Goal: Transaction & Acquisition: Obtain resource

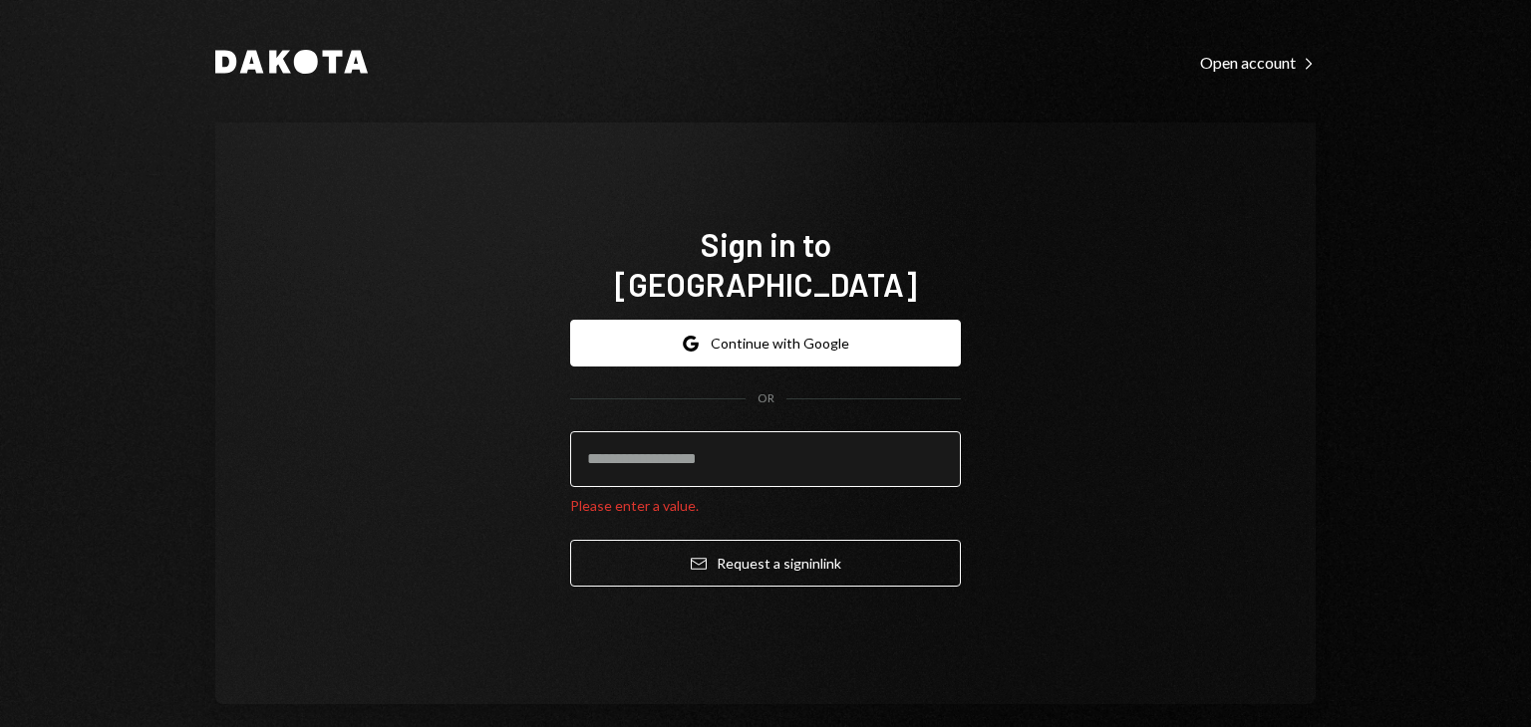
click at [722, 451] on input "email" at bounding box center [765, 460] width 391 height 56
paste input "**********"
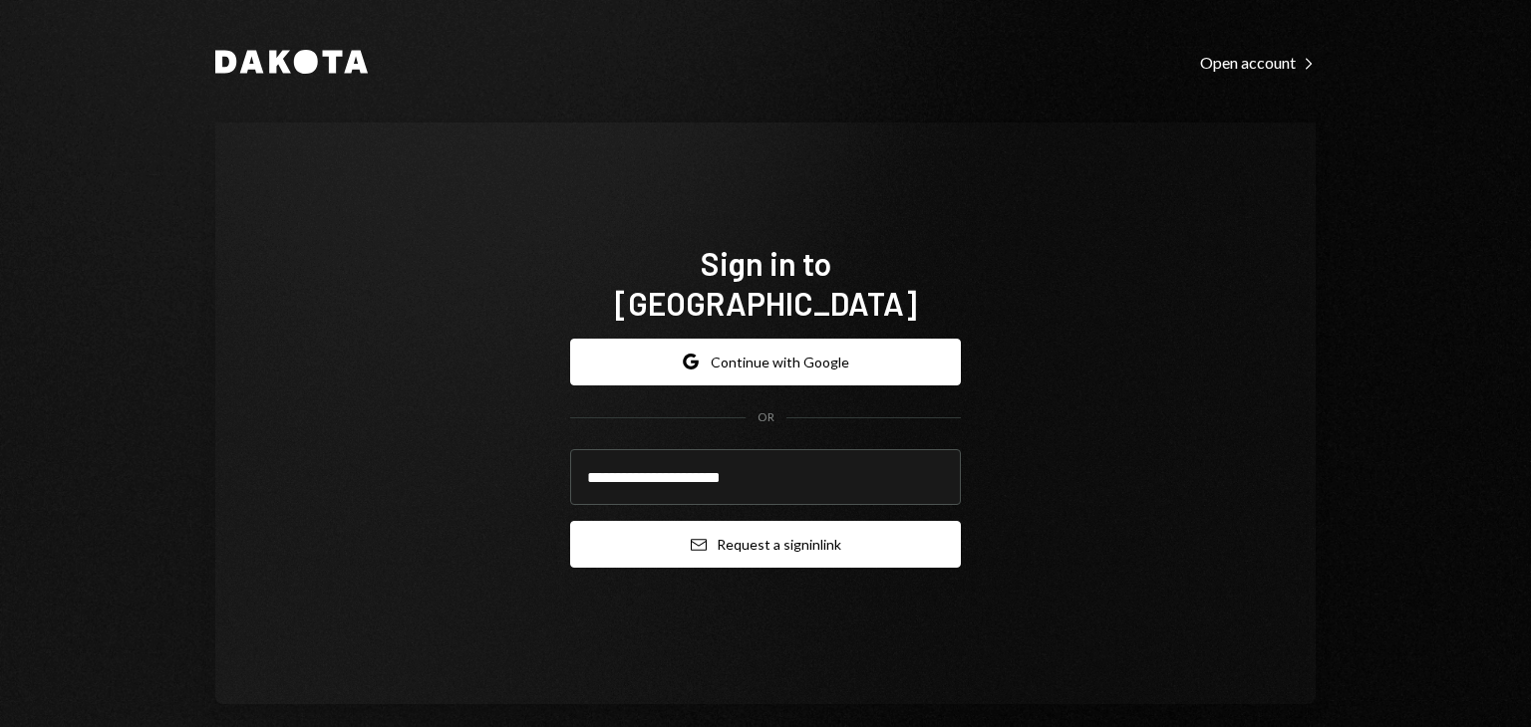
type input "**********"
click at [830, 527] on button "Email Request a sign in link" at bounding box center [765, 544] width 391 height 47
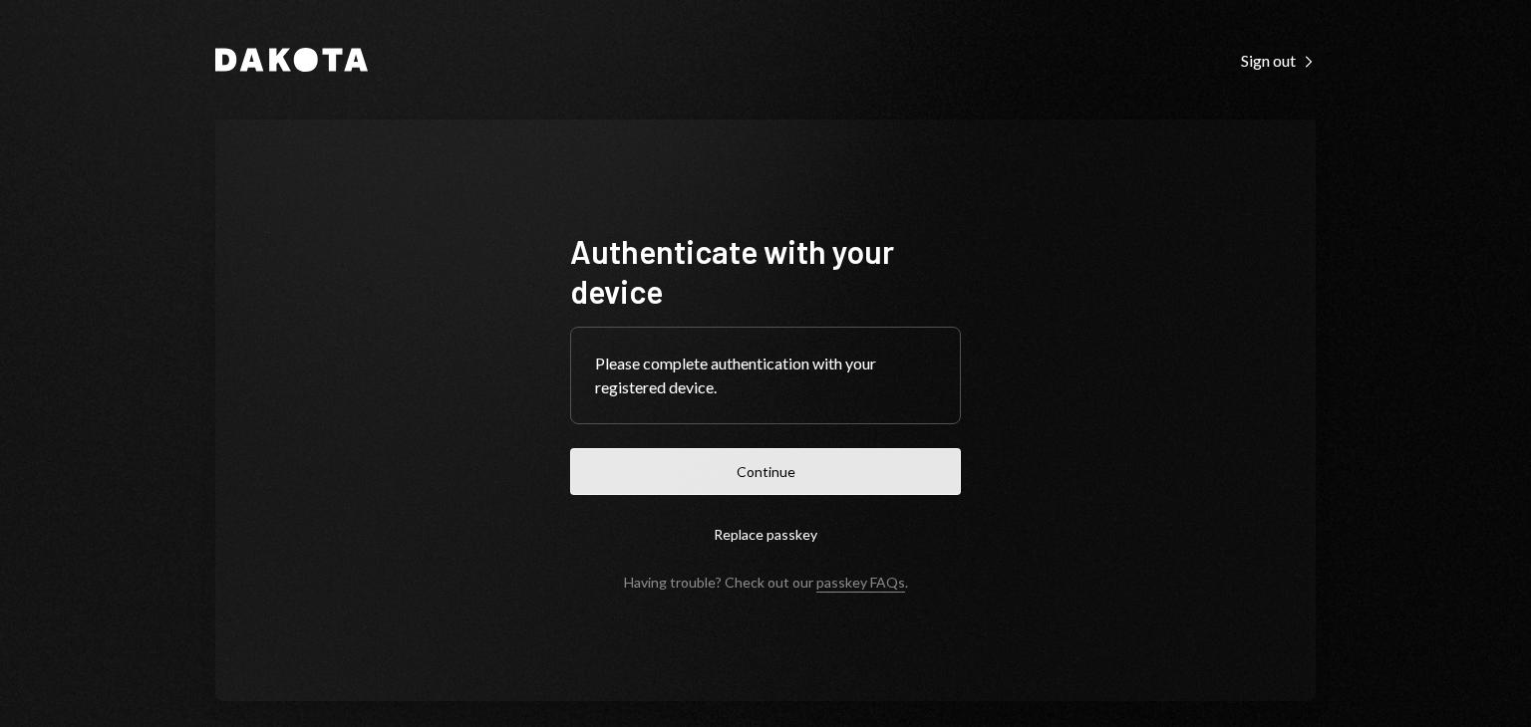
click at [800, 479] on button "Continue" at bounding box center [765, 471] width 391 height 47
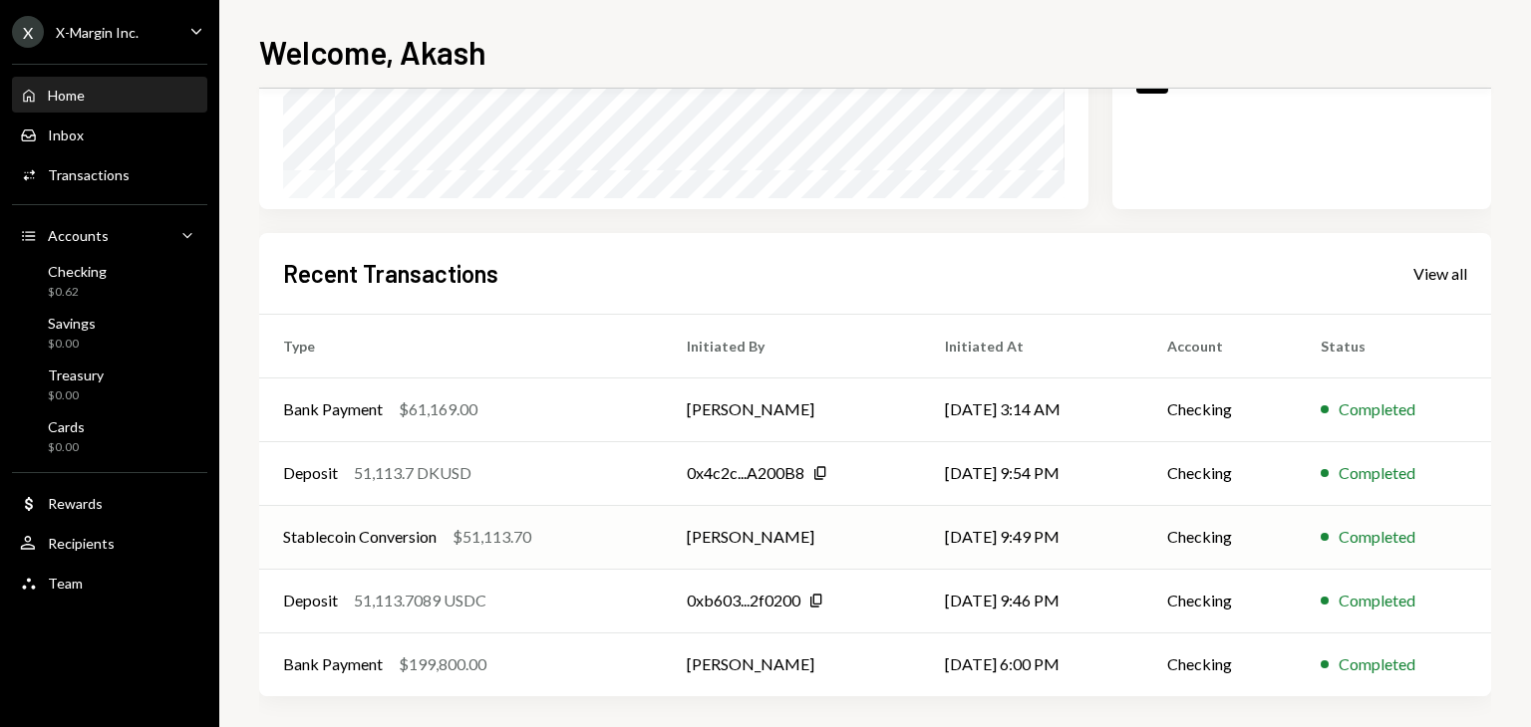
scroll to position [379, 0]
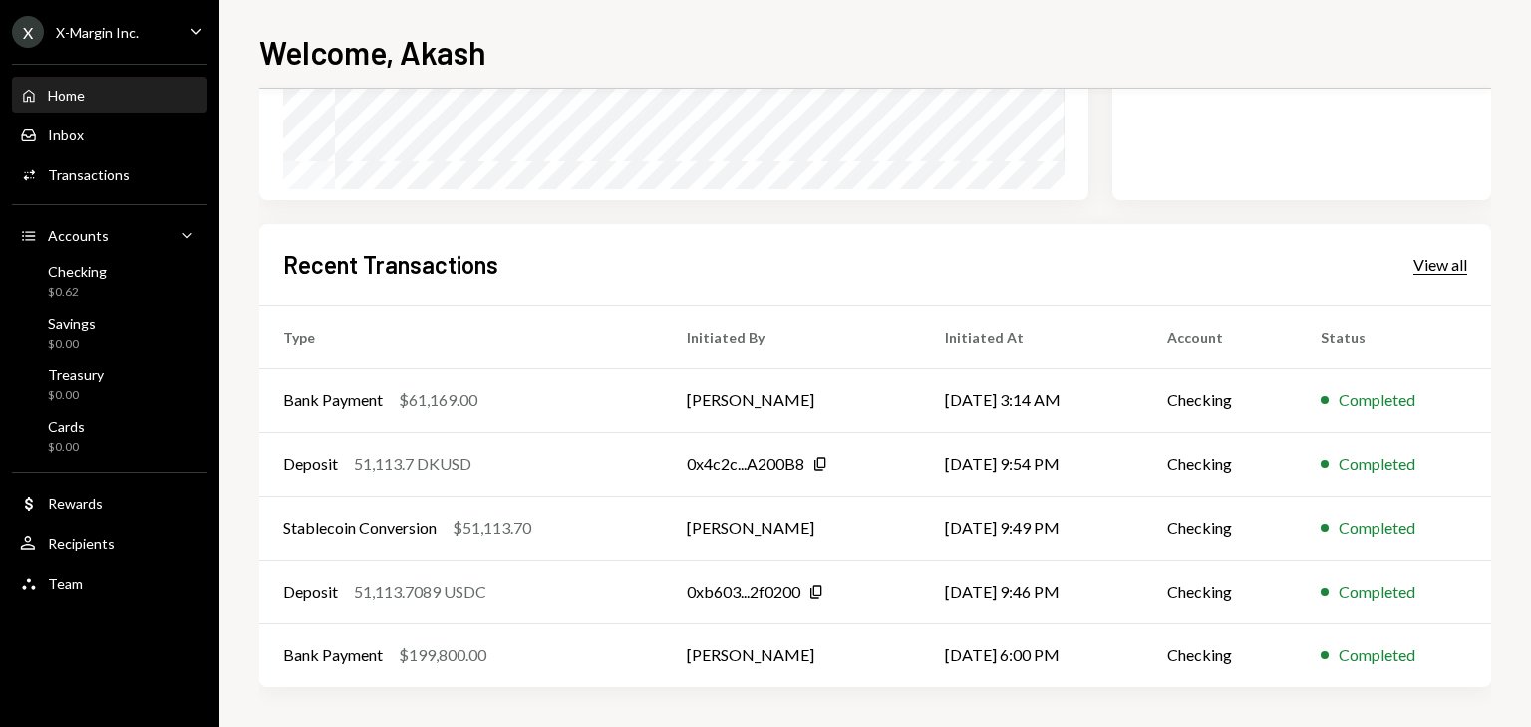
click at [1453, 262] on div "View all" at bounding box center [1440, 265] width 54 height 20
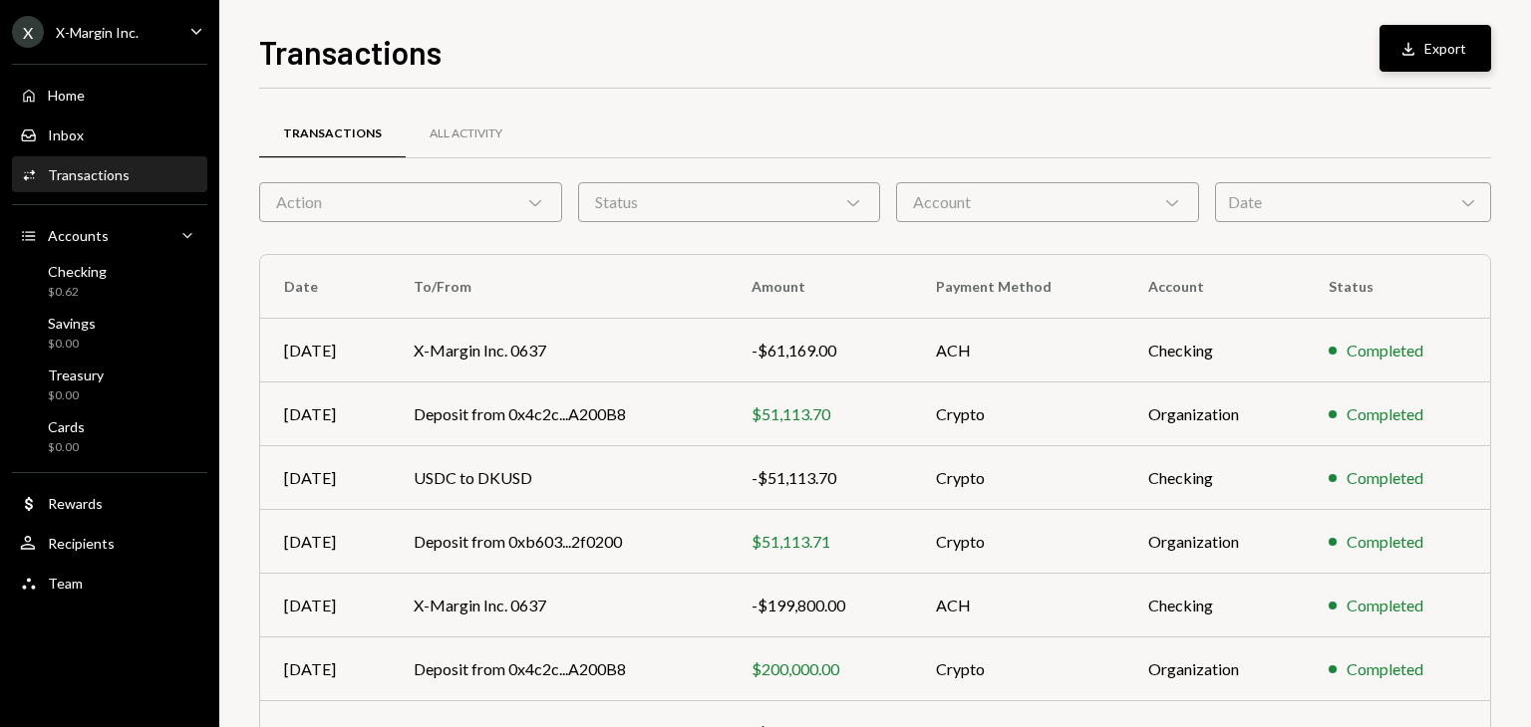
click at [1452, 38] on button "Download Export" at bounding box center [1435, 48] width 112 height 47
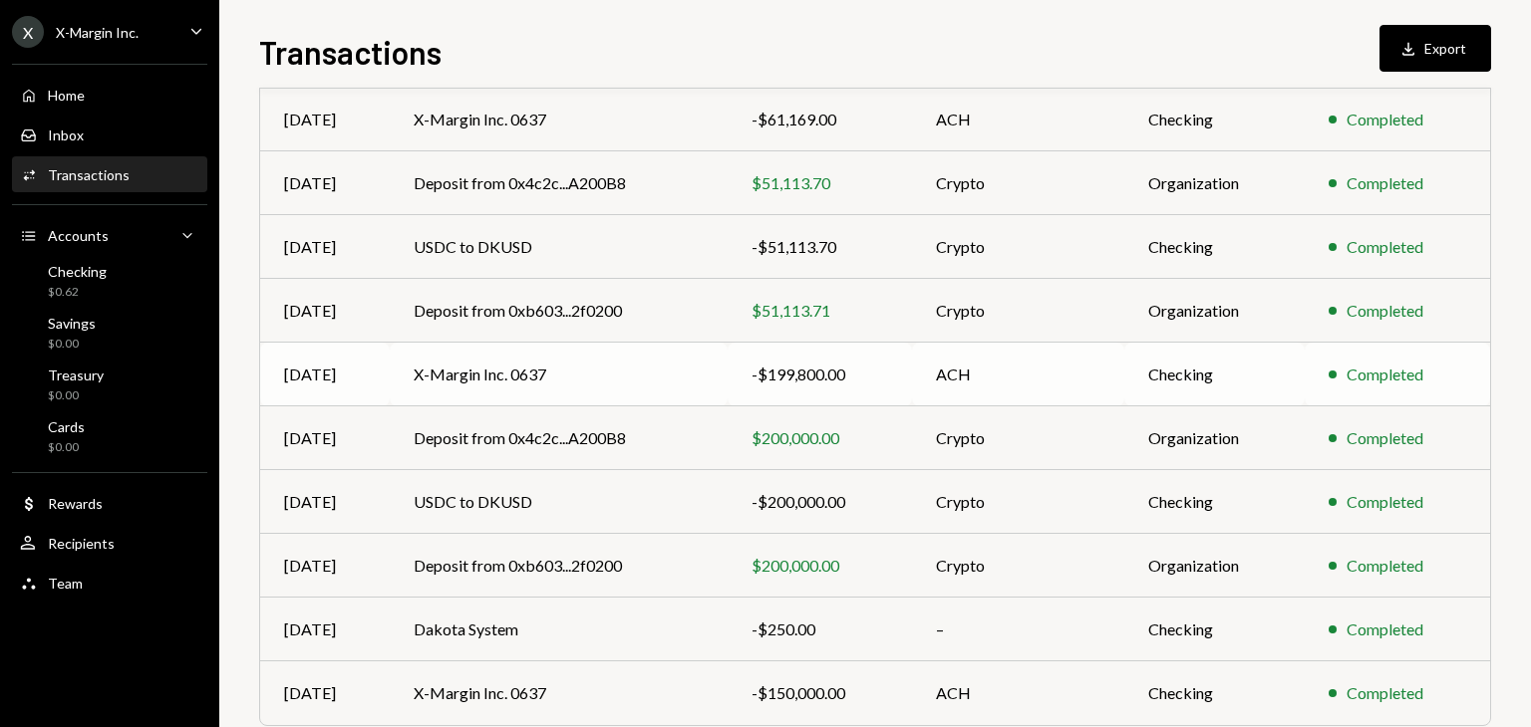
scroll to position [312, 0]
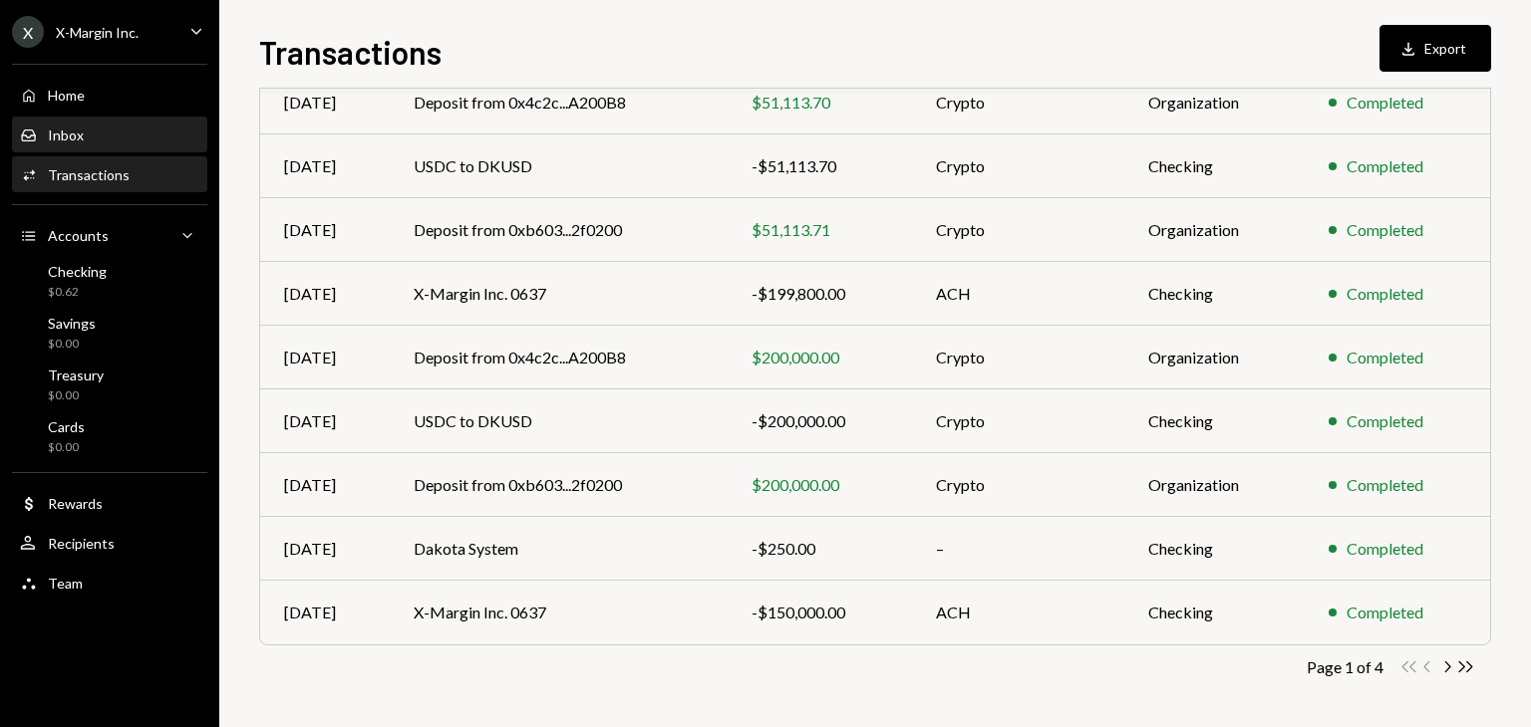
click at [75, 133] on div "Inbox" at bounding box center [66, 135] width 36 height 17
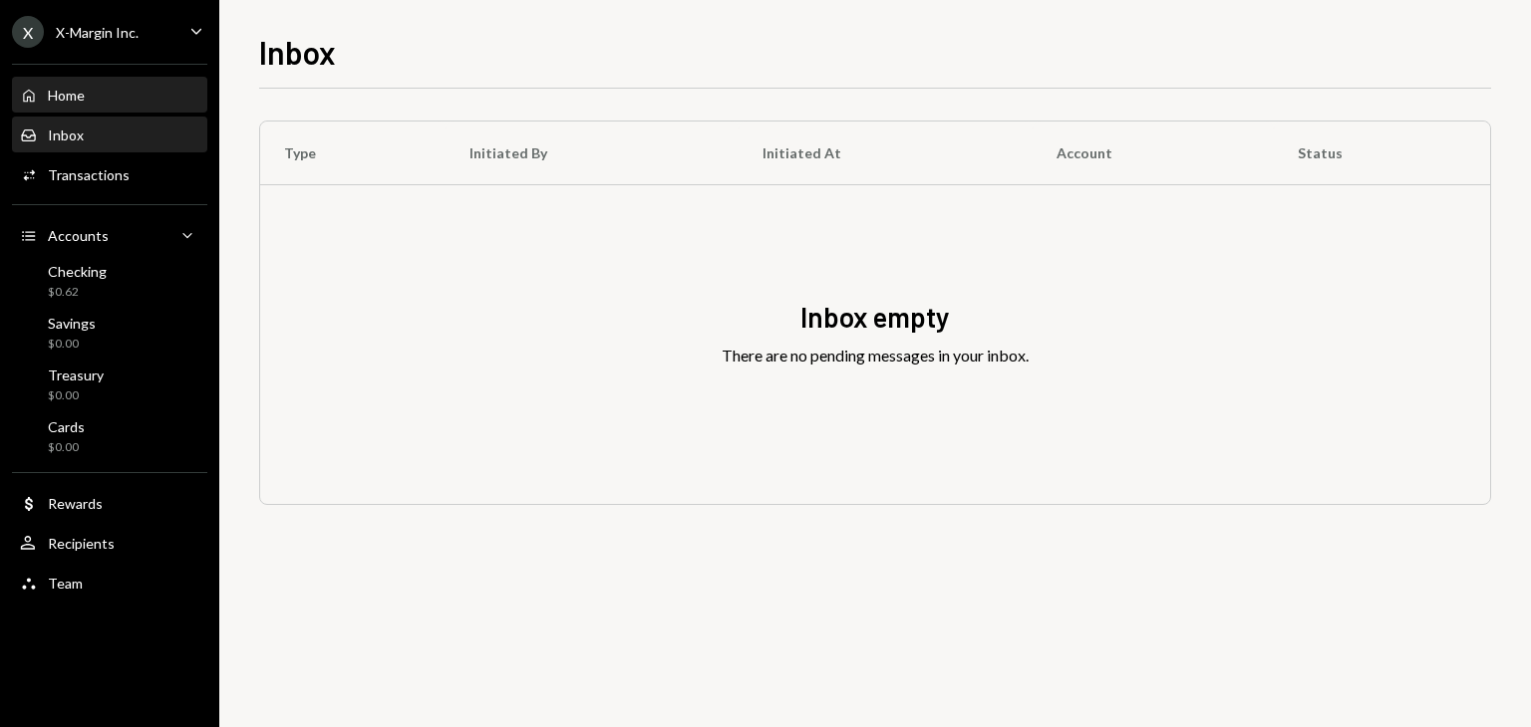
click at [78, 104] on div "Home Home" at bounding box center [52, 96] width 65 height 18
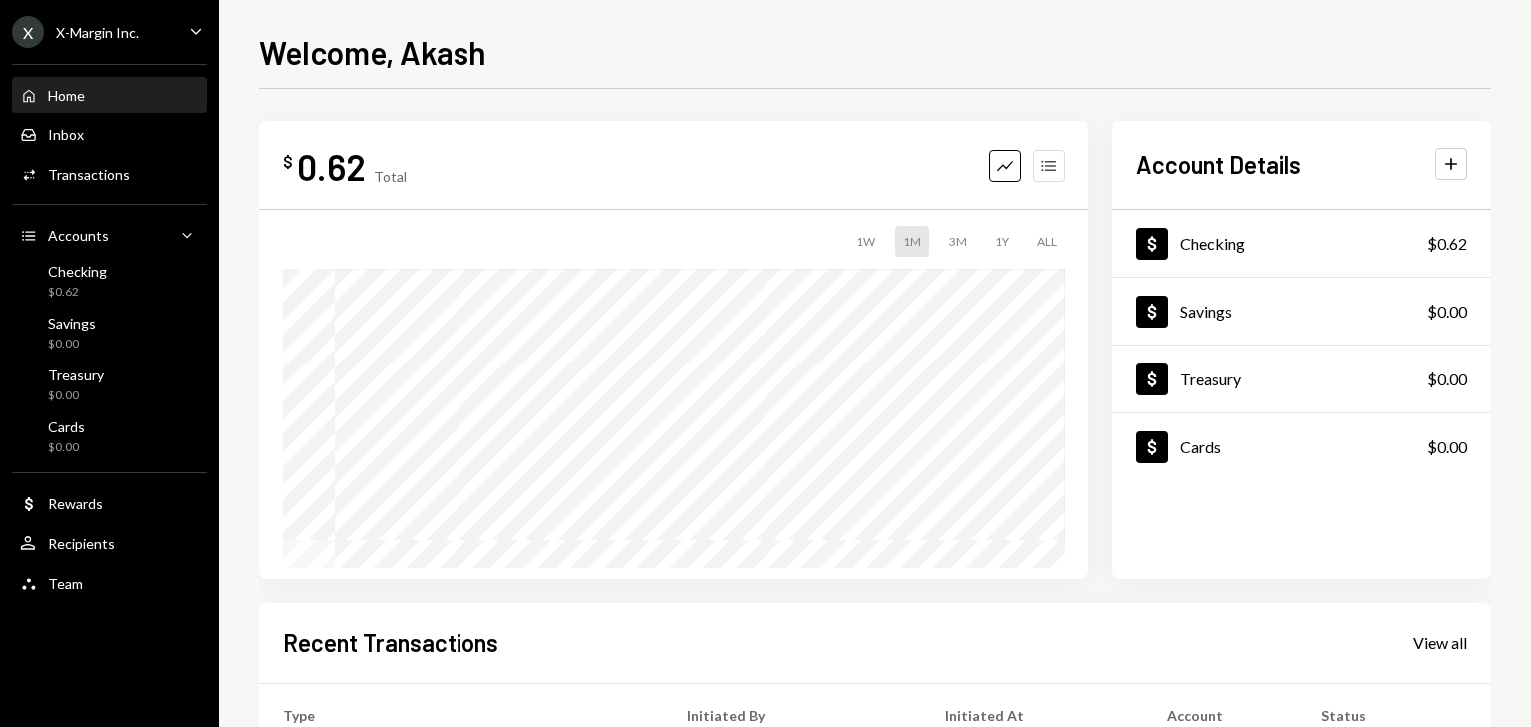
click at [1045, 168] on icon "Accounts" at bounding box center [1048, 166] width 20 height 20
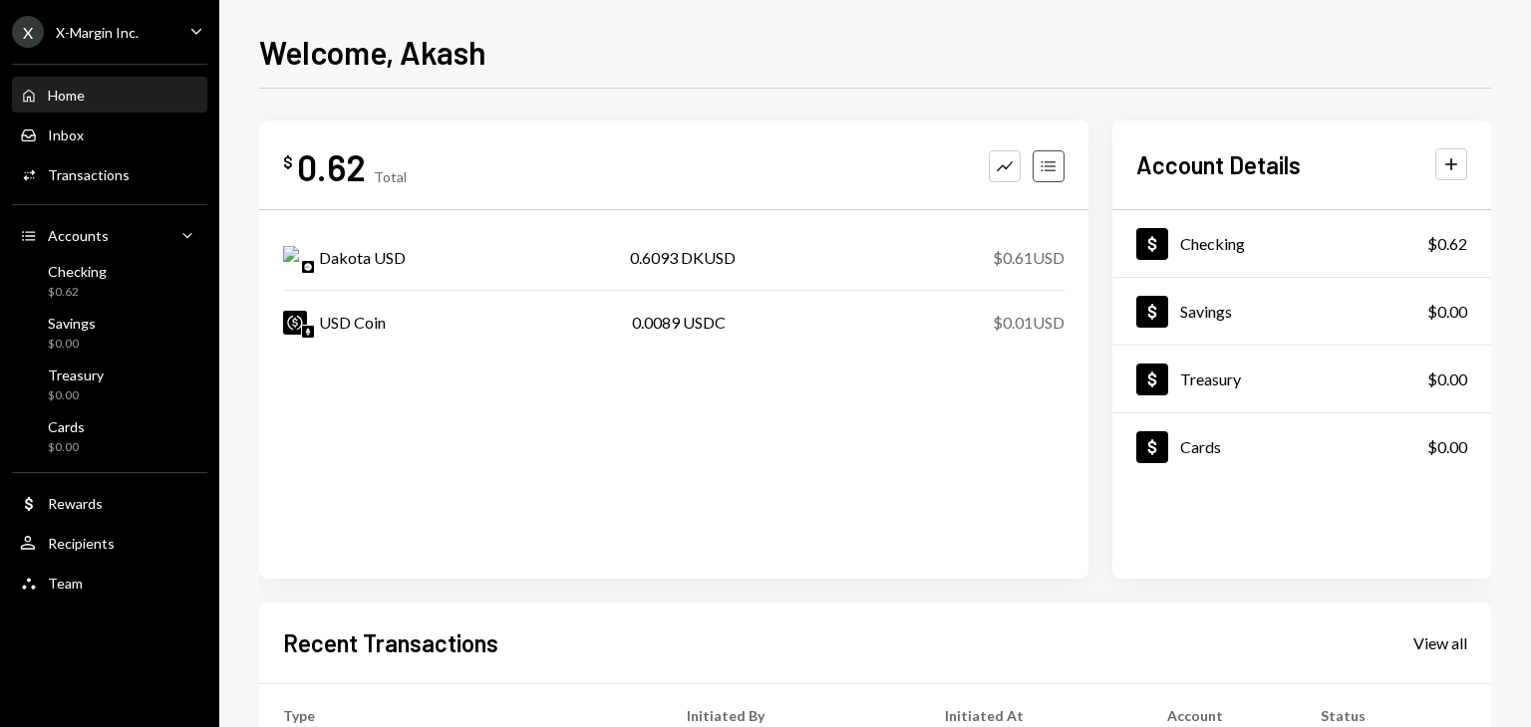
click at [1045, 168] on icon "Accounts" at bounding box center [1048, 166] width 20 height 20
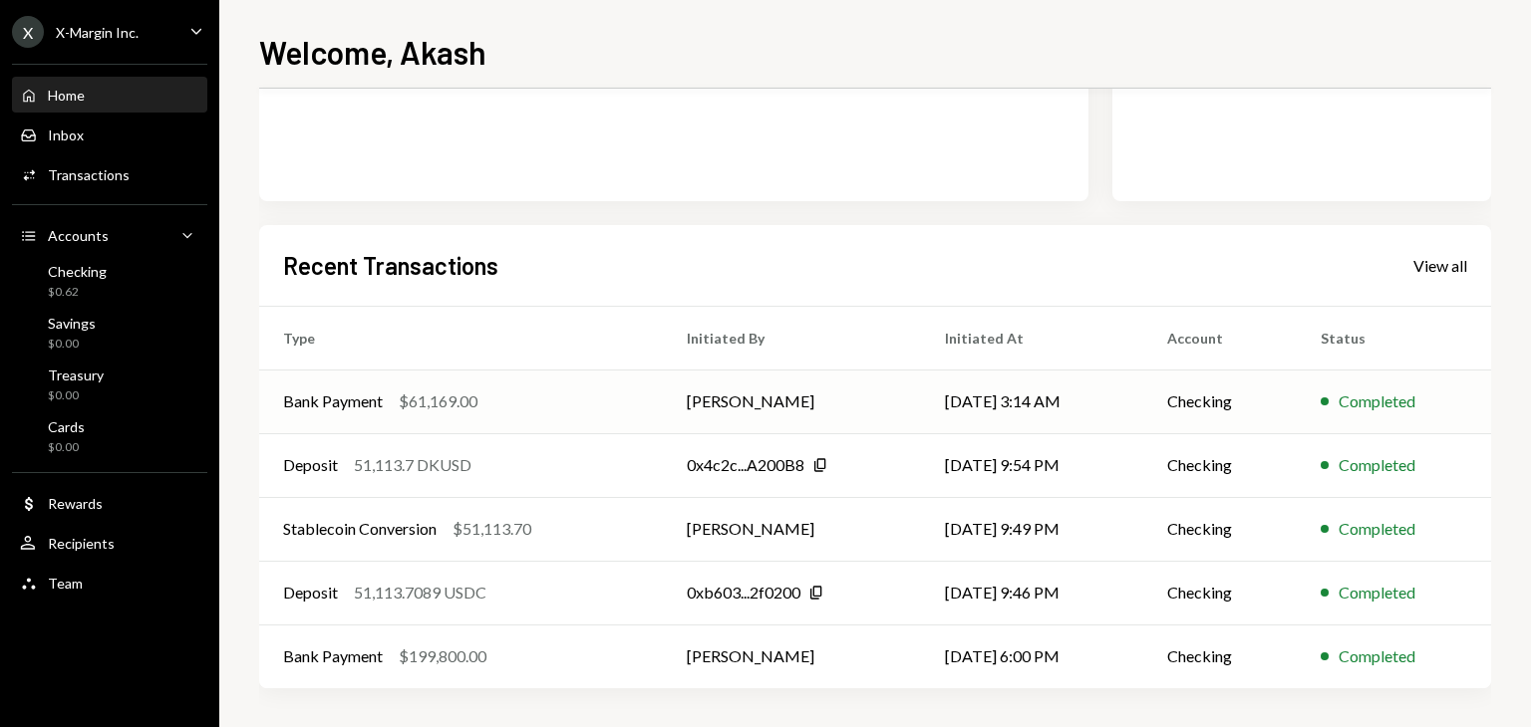
scroll to position [379, 0]
click at [109, 288] on div "Checking $0.62" at bounding box center [109, 282] width 179 height 38
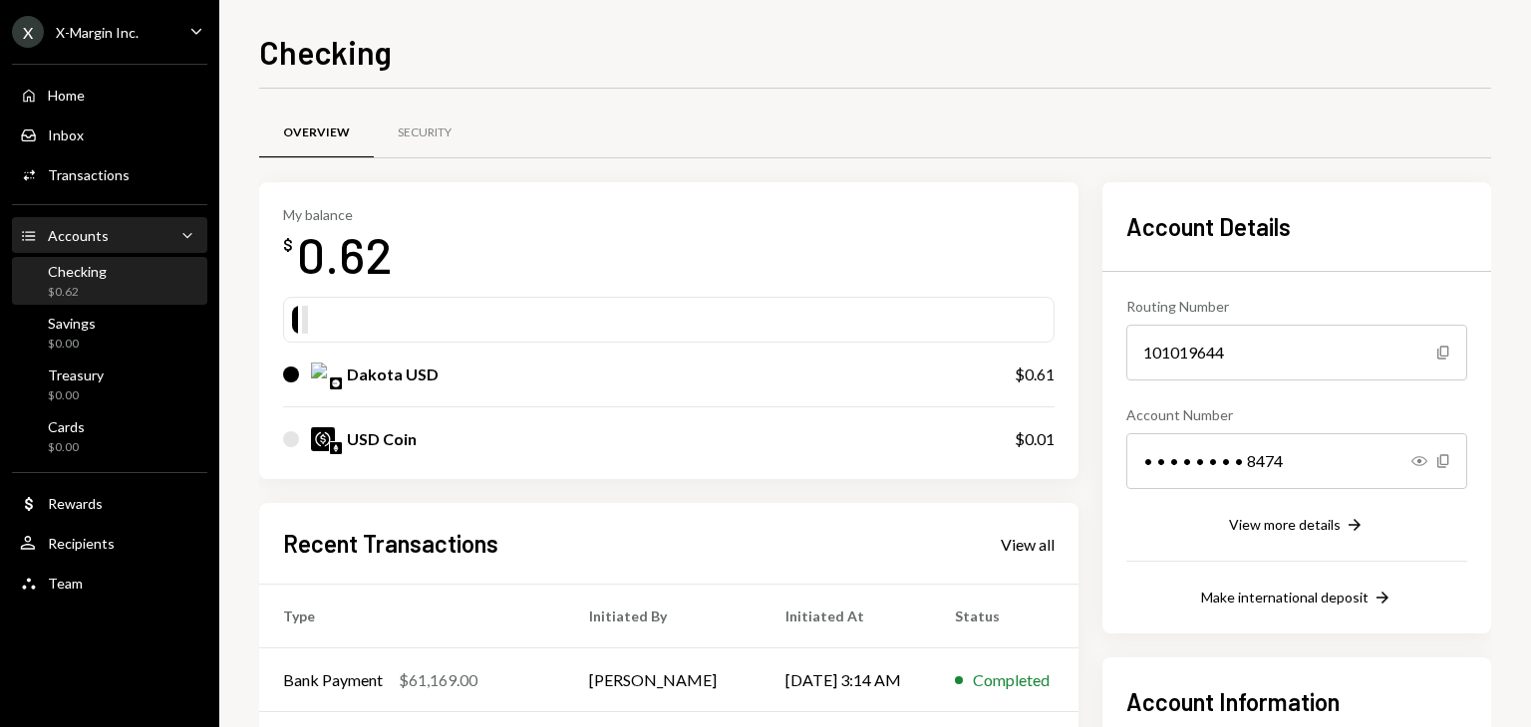
click at [150, 244] on div "Accounts Accounts Caret Down" at bounding box center [109, 236] width 179 height 22
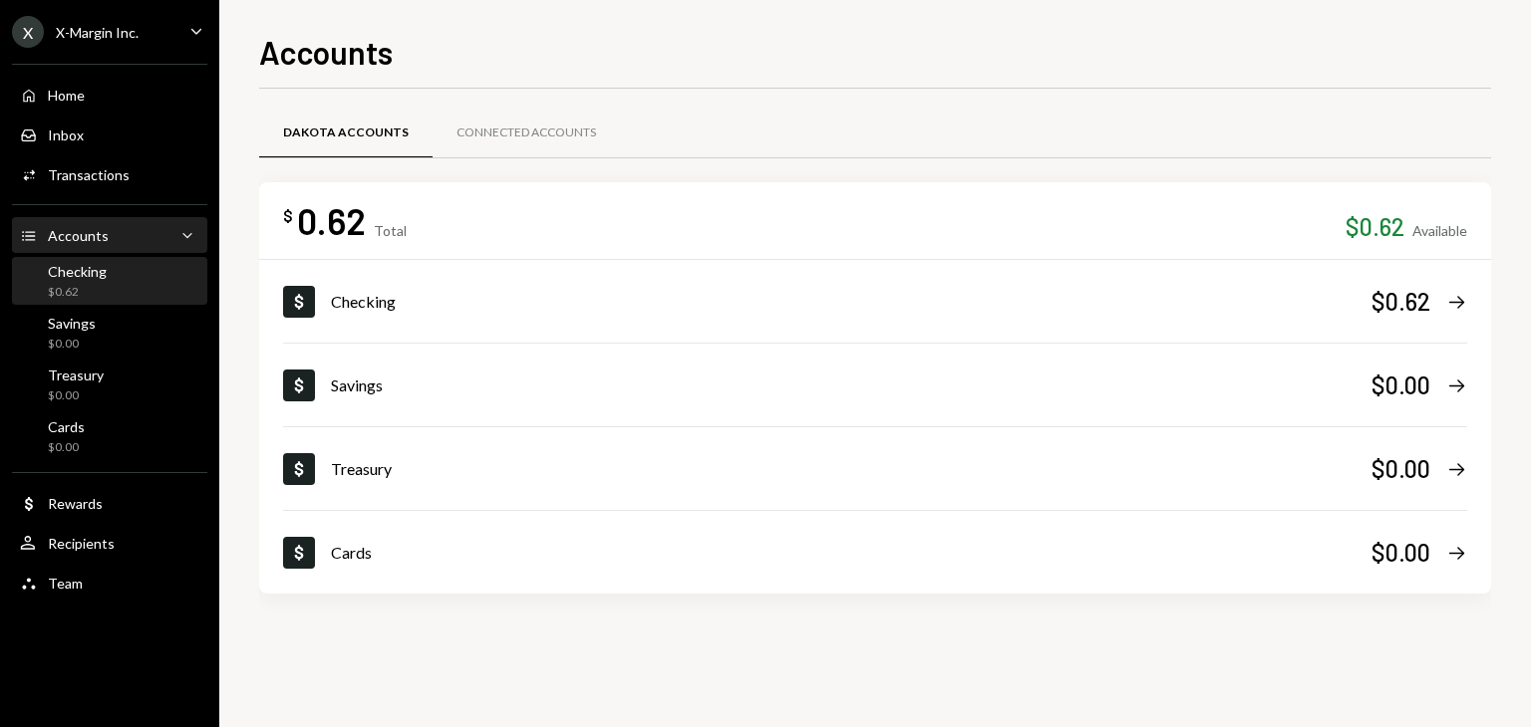
click at [172, 273] on div "Checking $0.62" at bounding box center [109, 282] width 179 height 38
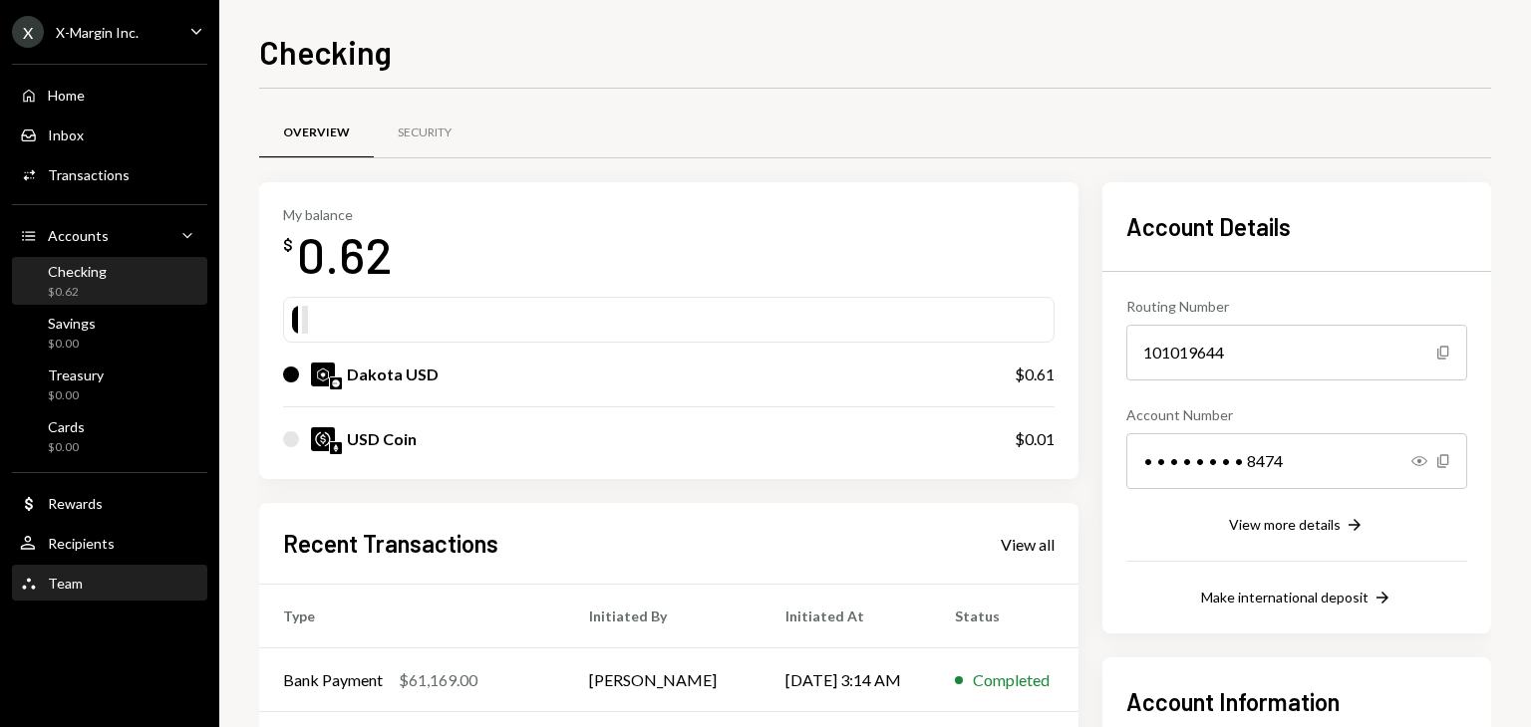
click at [85, 587] on div "Team Team" at bounding box center [109, 584] width 179 height 18
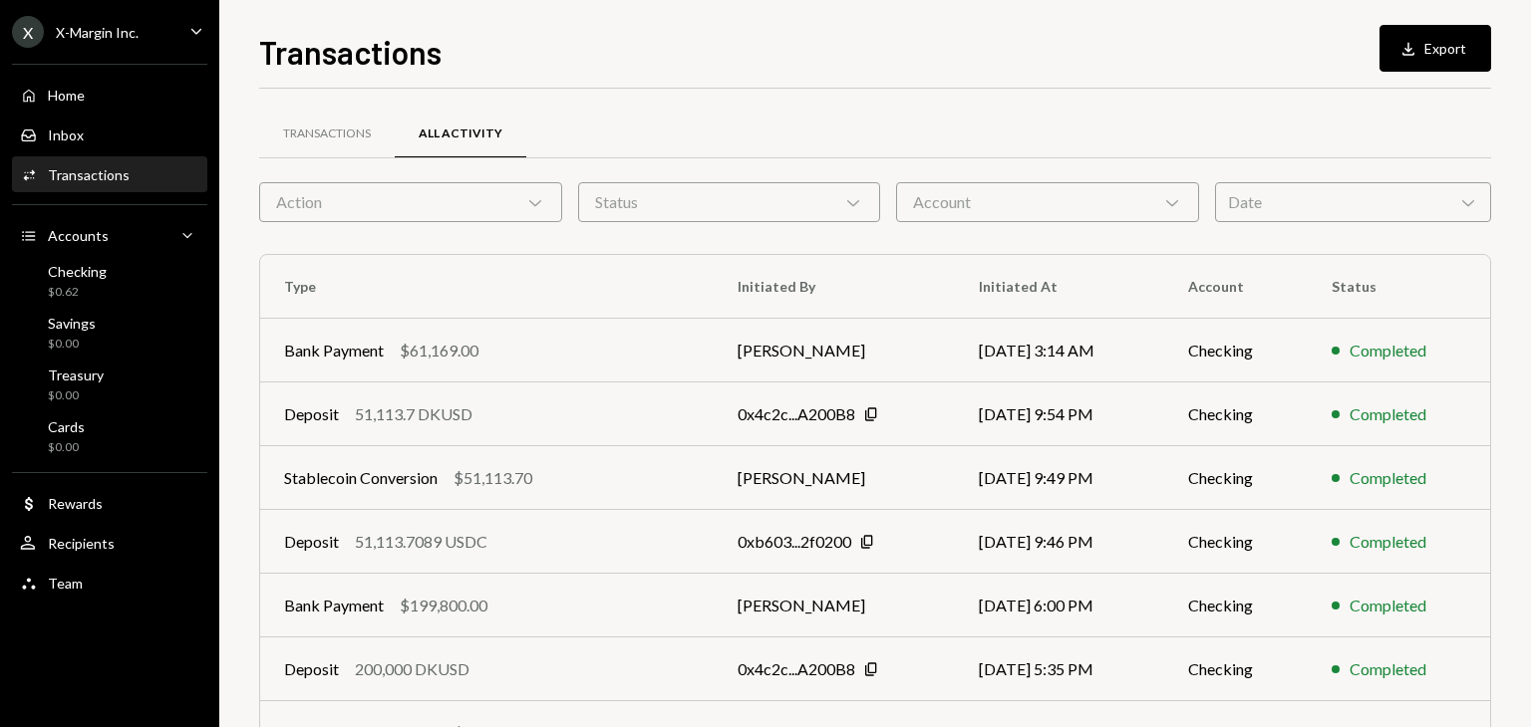
click at [104, 144] on div "Inbox Inbox" at bounding box center [109, 136] width 179 height 34
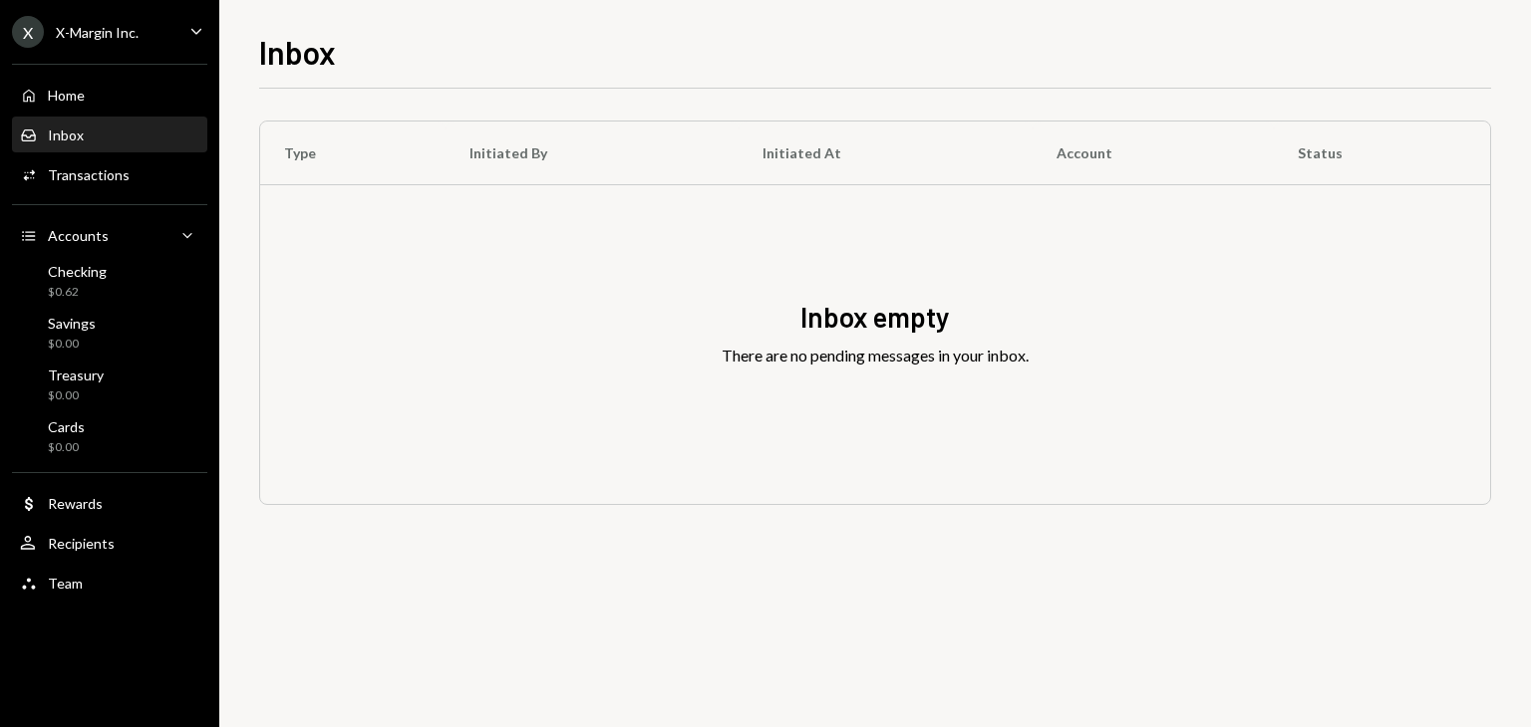
click at [192, 33] on icon "Caret Down" at bounding box center [196, 31] width 22 height 22
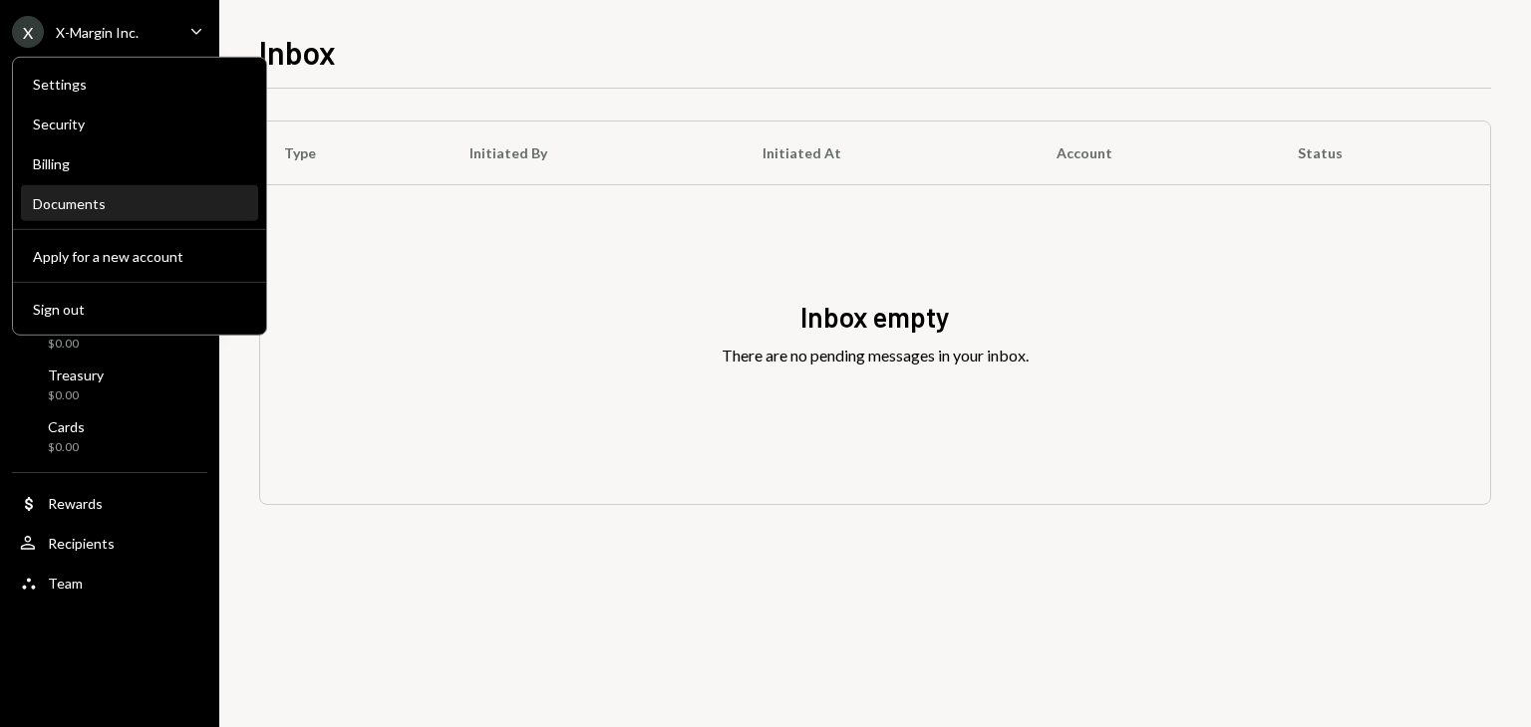
click at [88, 209] on div "Documents" at bounding box center [139, 203] width 213 height 17
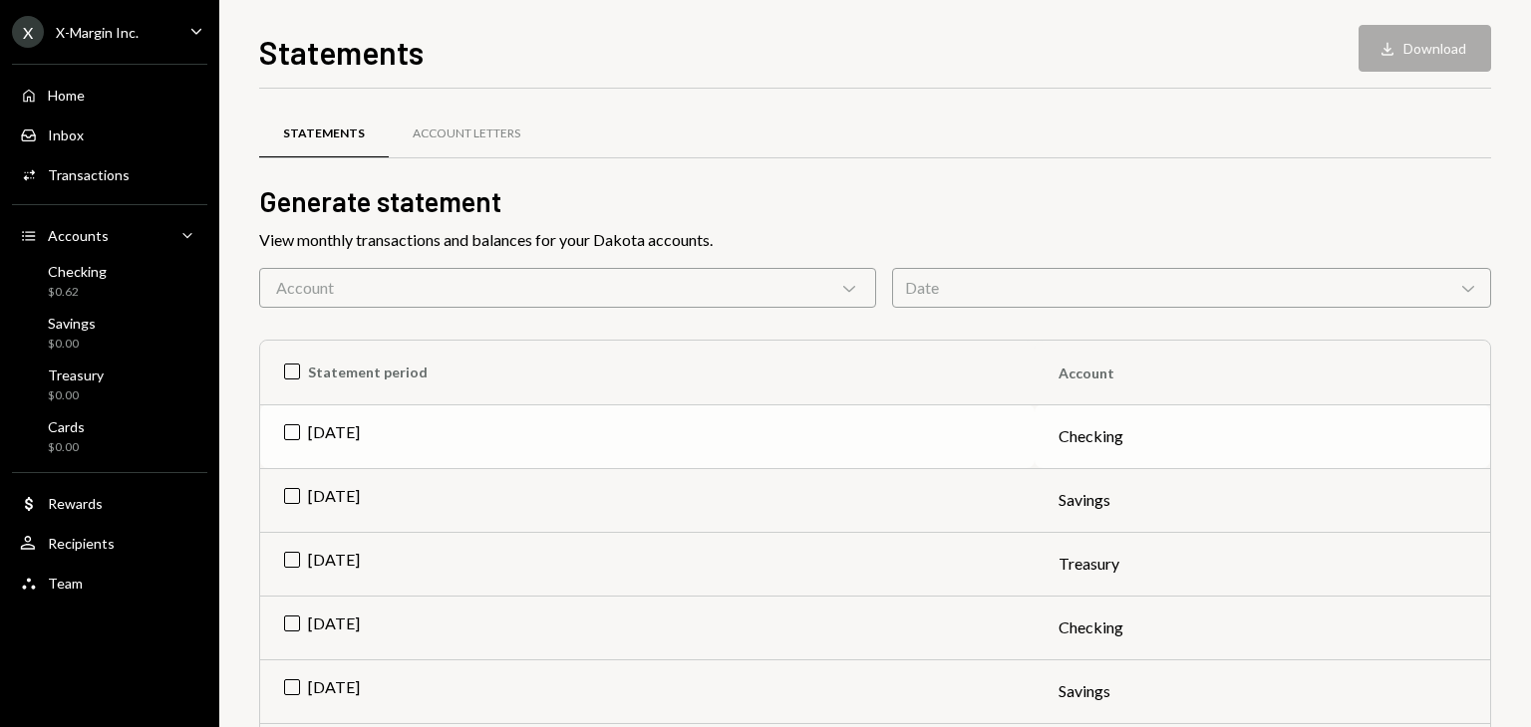
scroll to position [199, 0]
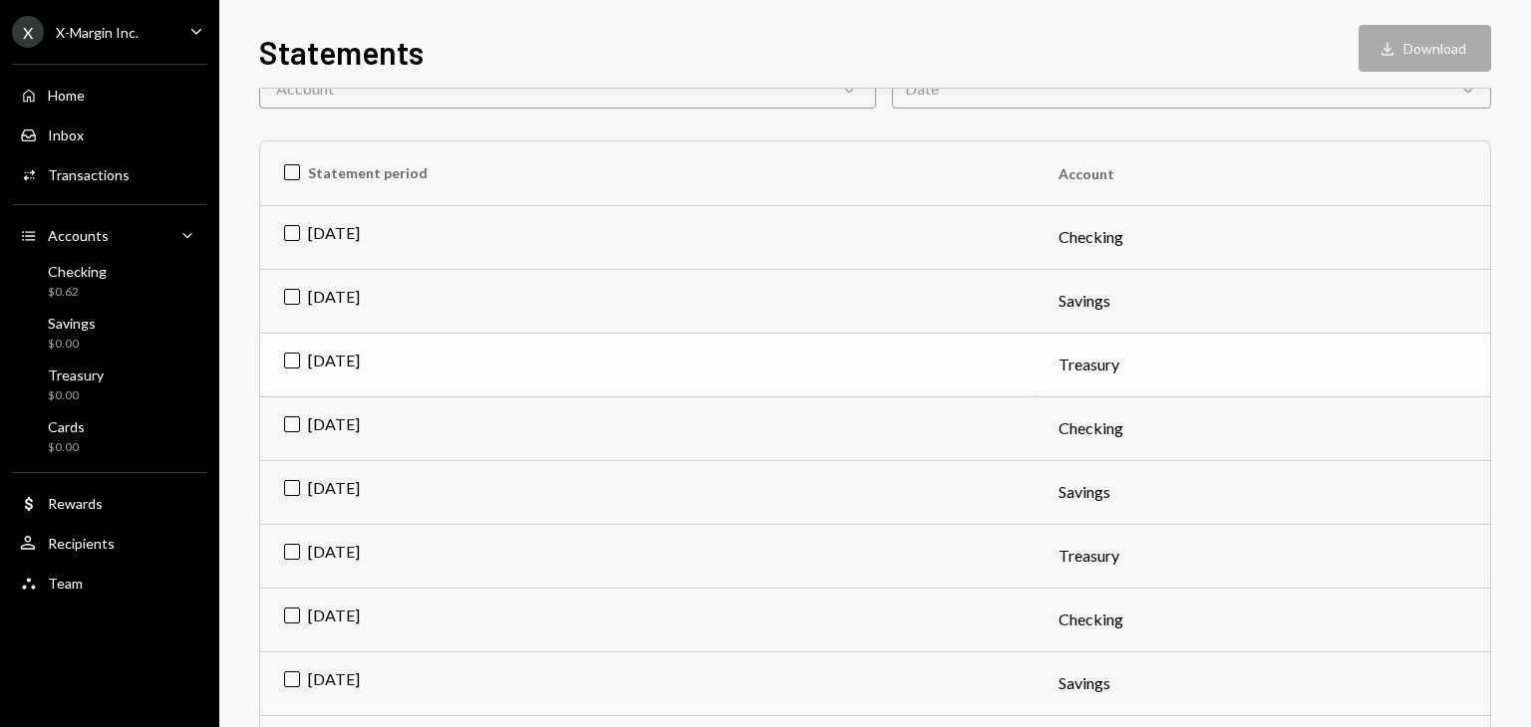
click at [287, 358] on td "Sep 2025" at bounding box center [647, 365] width 774 height 64
click at [289, 295] on td "Sep 2025" at bounding box center [647, 301] width 774 height 64
click at [293, 232] on td "Sep 2025" at bounding box center [647, 237] width 774 height 64
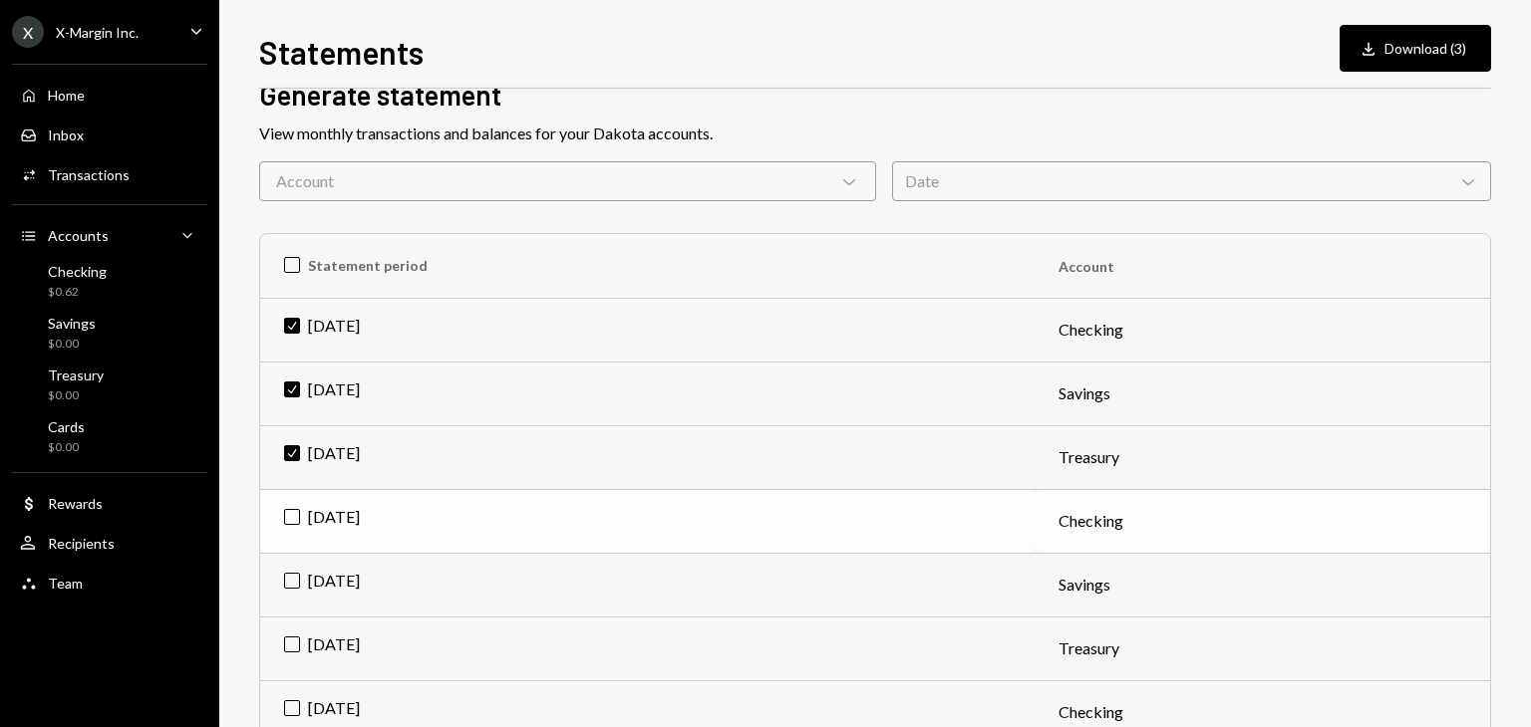
scroll to position [0, 0]
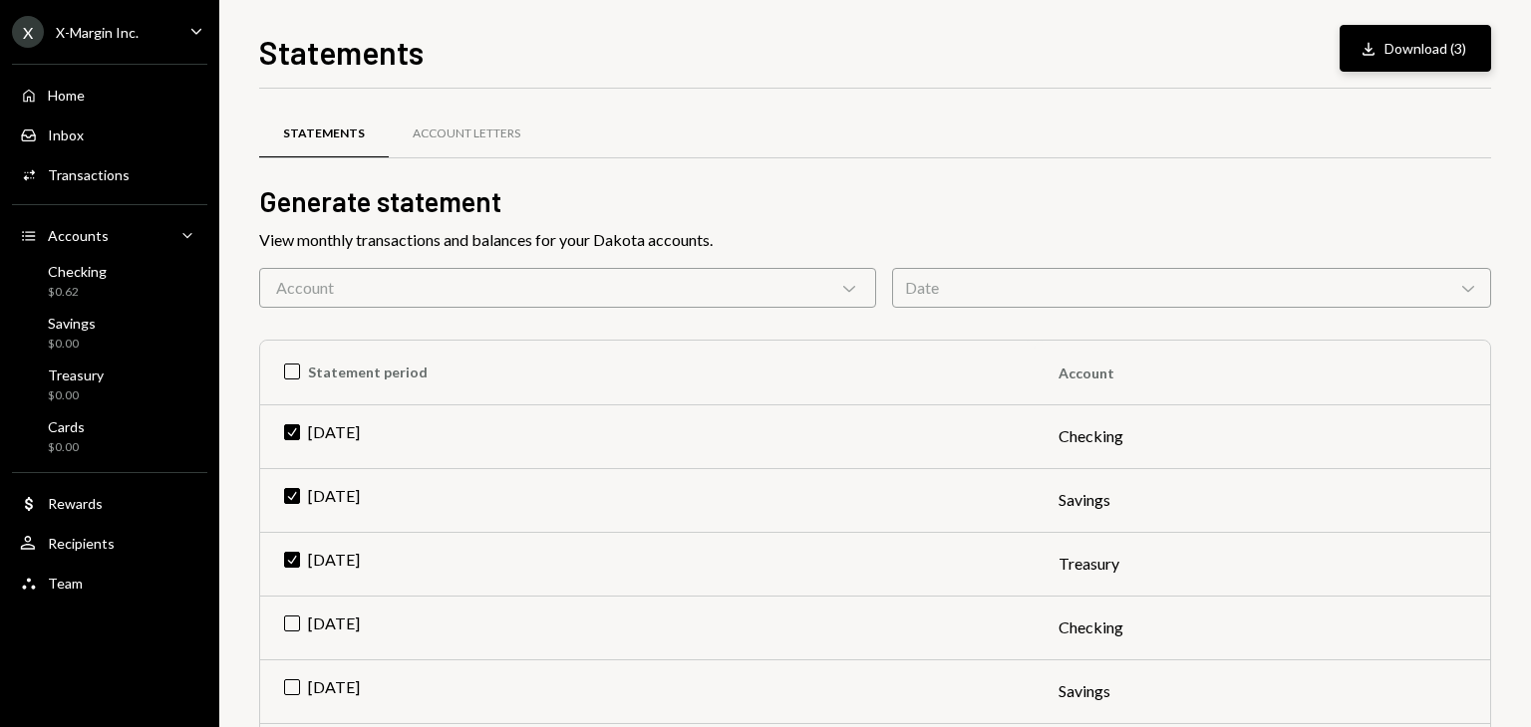
click at [1424, 49] on button "Download Download (3)" at bounding box center [1414, 48] width 151 height 47
click at [897, 62] on div "Statements Download Download (3)" at bounding box center [875, 50] width 1232 height 44
click at [199, 42] on div "Caret Down" at bounding box center [196, 32] width 22 height 25
